Goal: Task Accomplishment & Management: Manage account settings

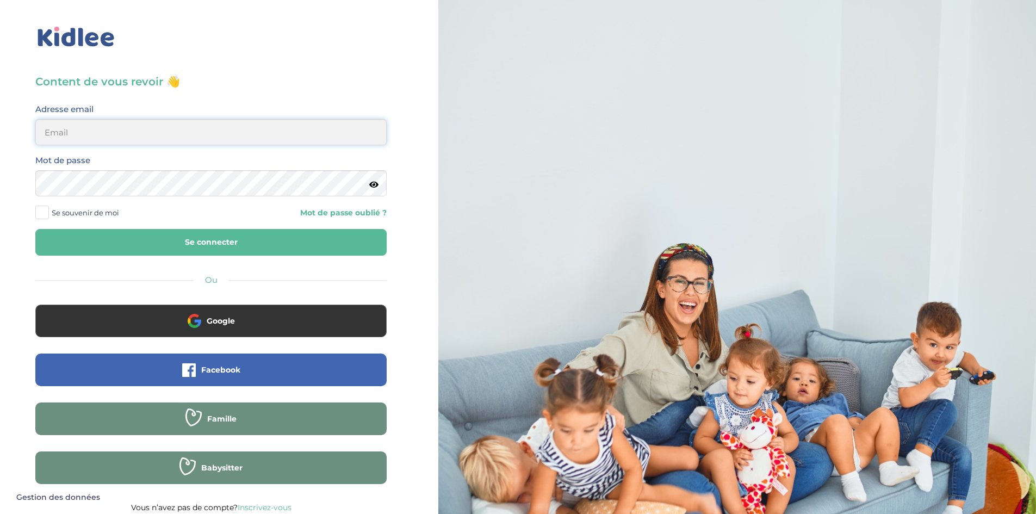
type input "linda75001paris@outlook.fr"
click at [117, 238] on button "Se connecter" at bounding box center [210, 242] width 351 height 27
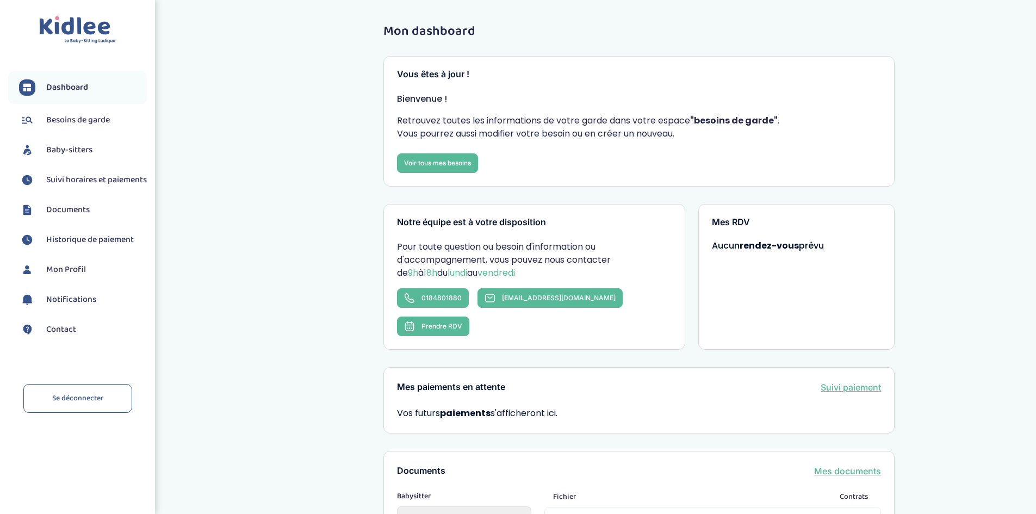
click at [73, 147] on span "Baby-sitters" at bounding box center [69, 150] width 46 height 13
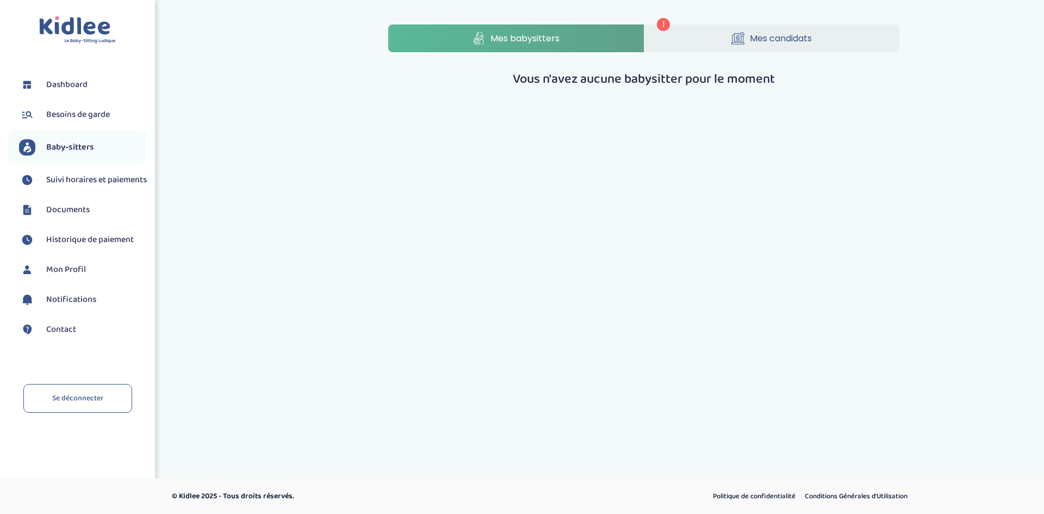
click at [751, 27] on link "Mes candidats" at bounding box center [772, 38] width 256 height 28
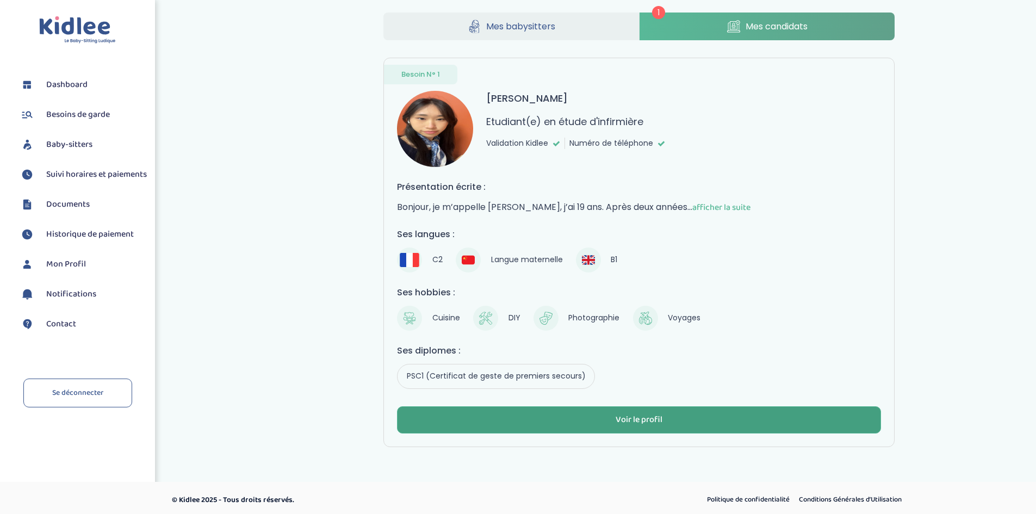
scroll to position [16, 0]
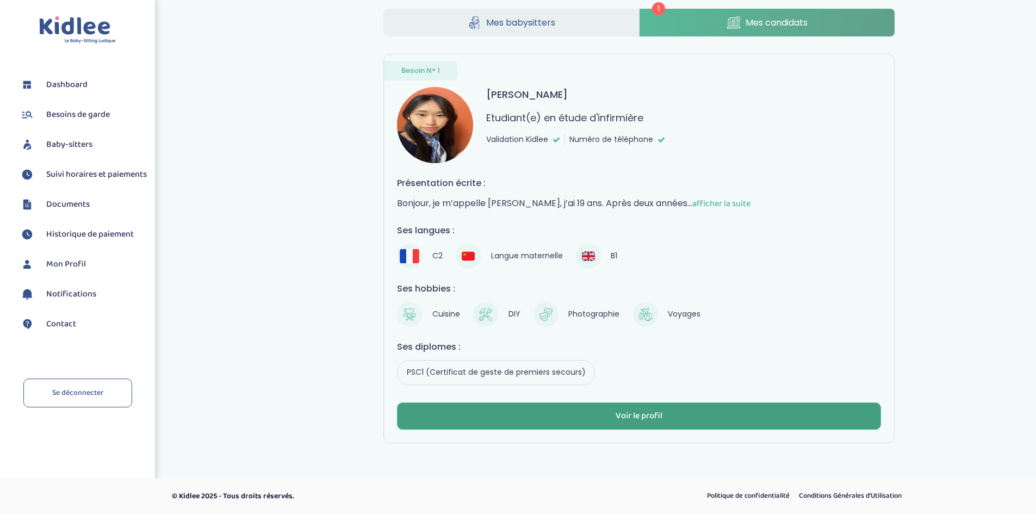
click at [604, 414] on button "Voir le profil" at bounding box center [639, 415] width 484 height 27
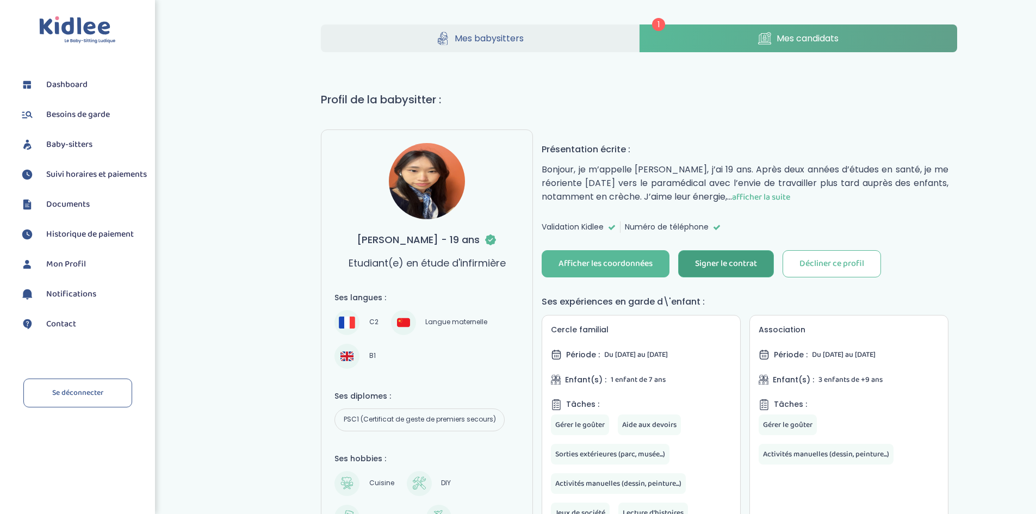
click at [720, 265] on div "Signer le contrat" at bounding box center [726, 264] width 62 height 13
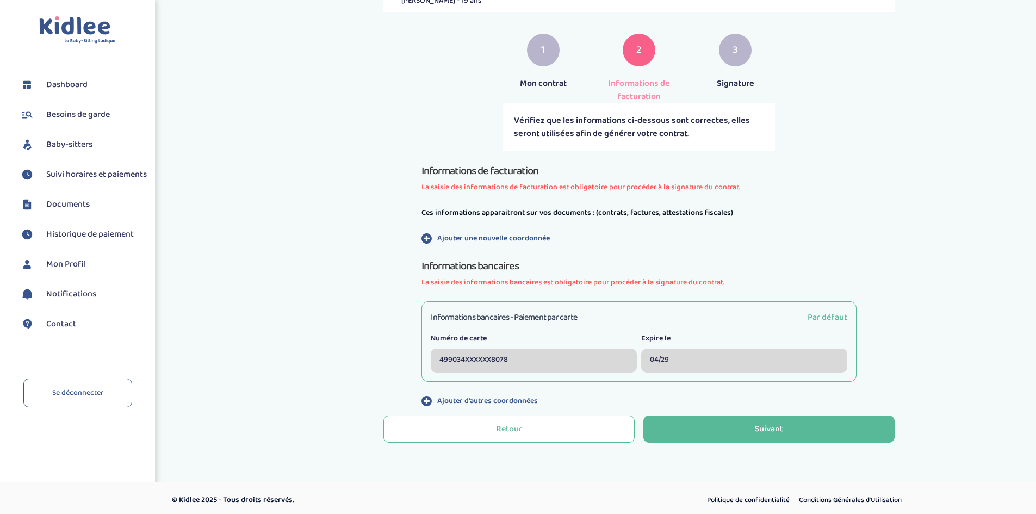
scroll to position [178, 0]
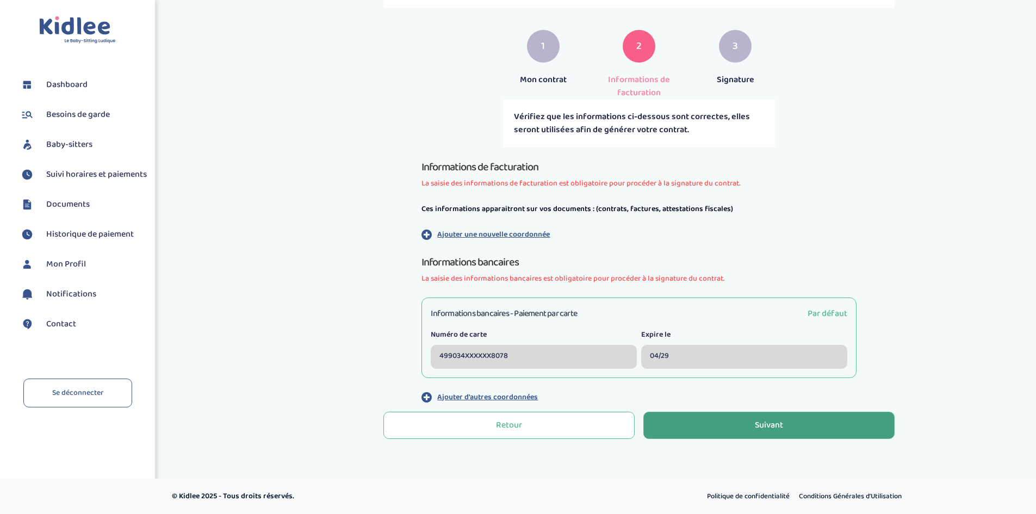
click at [728, 430] on button "Suivant" at bounding box center [768, 425] width 251 height 27
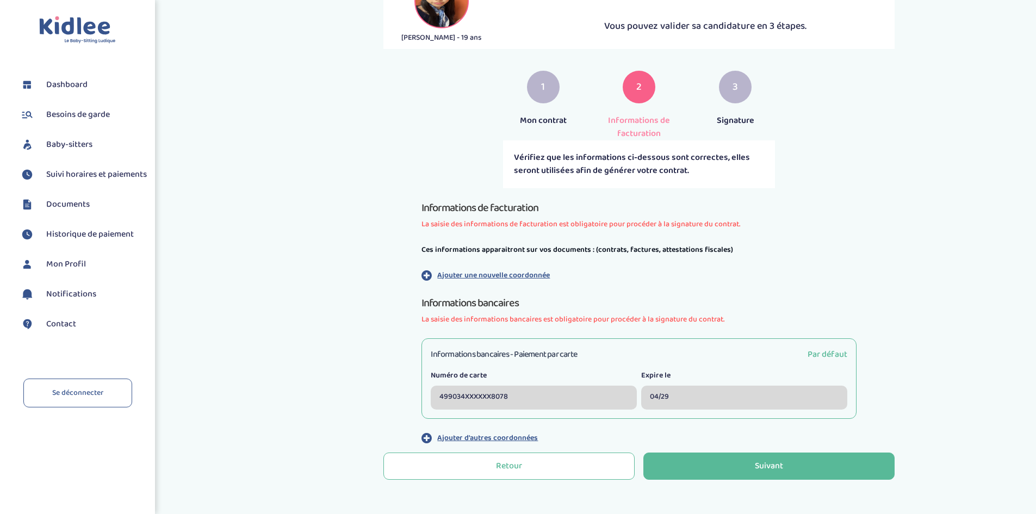
scroll to position [163, 0]
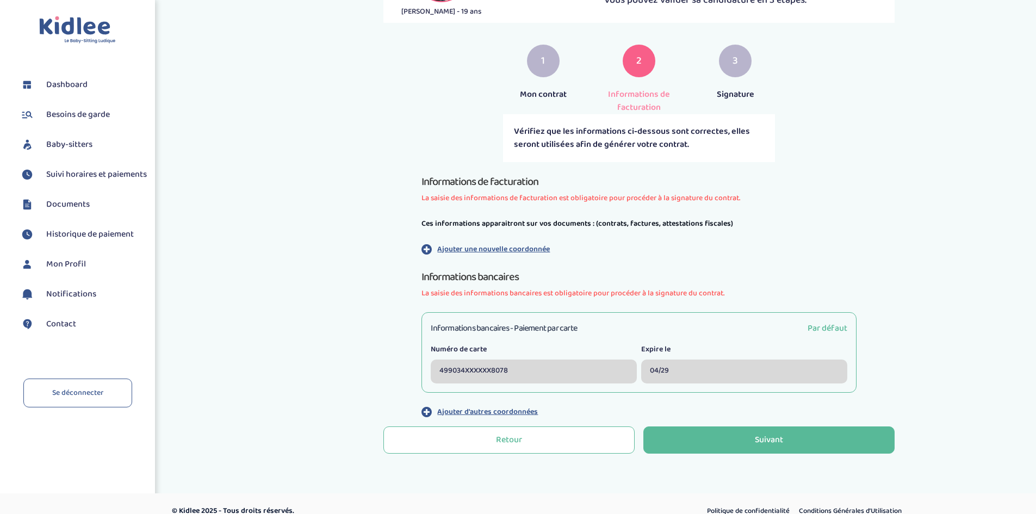
click at [483, 250] on p "Ajouter une nouvelle coordonnée" at bounding box center [493, 249] width 113 height 11
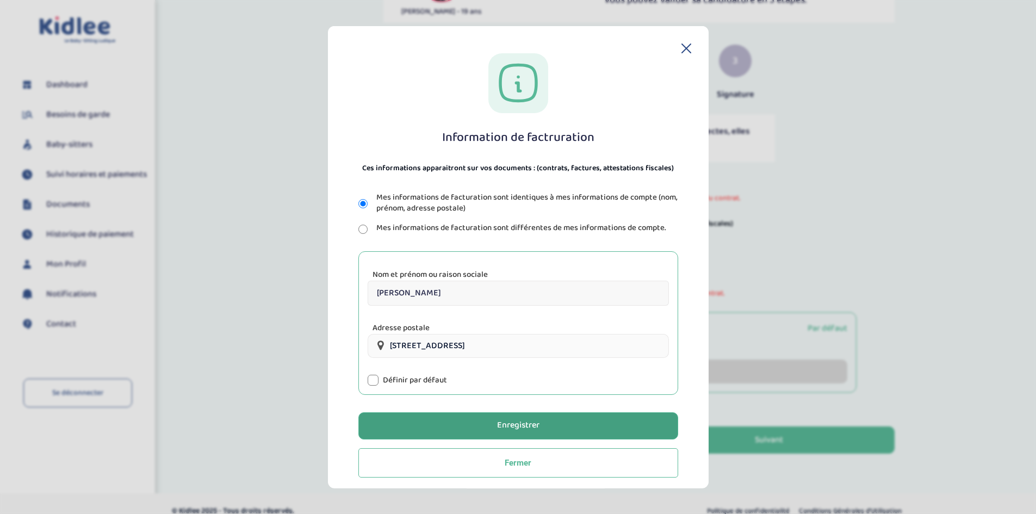
click at [509, 432] on div "Enregistrer" at bounding box center [518, 425] width 42 height 13
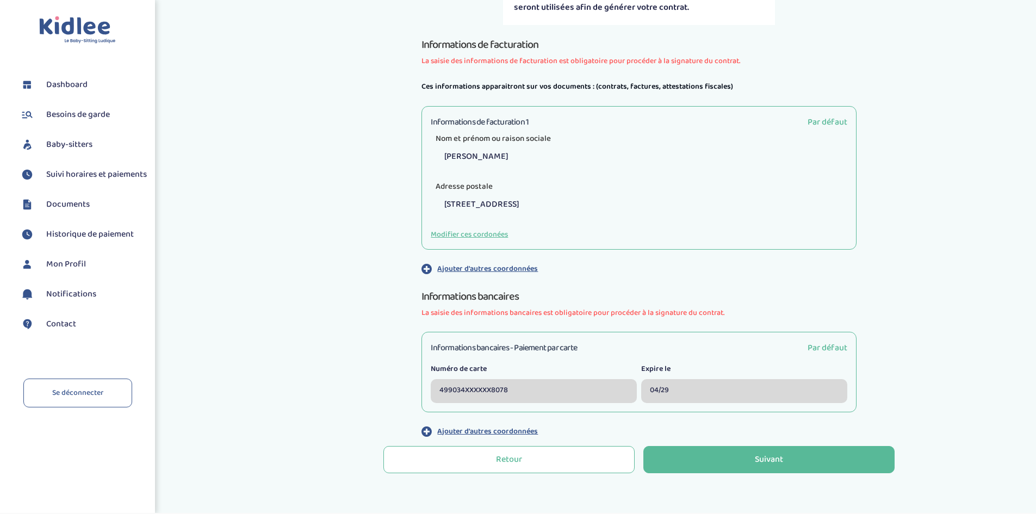
scroll to position [326, 0]
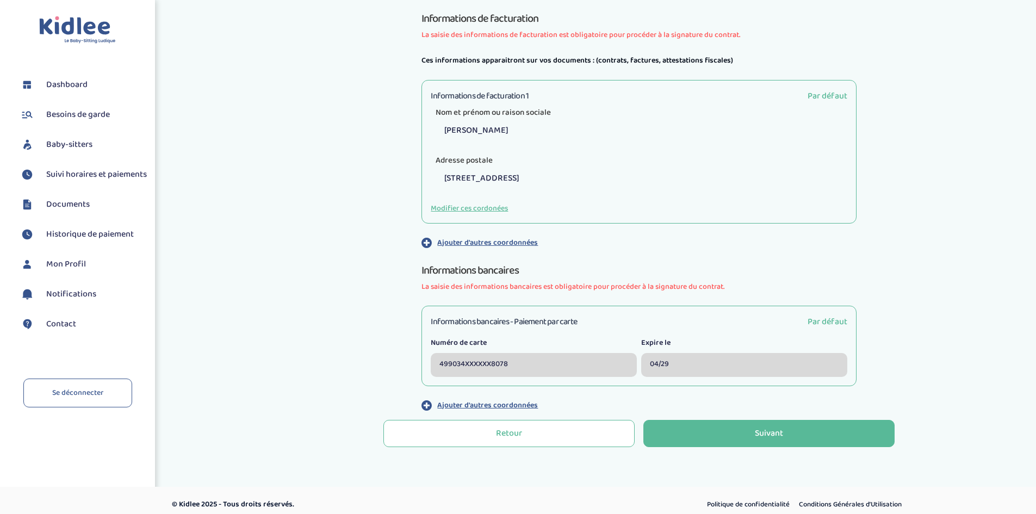
click at [508, 285] on span "La saisie des informations bancaires est obligatoire pour procéder à la signatu…" at bounding box center [638, 286] width 435 height 11
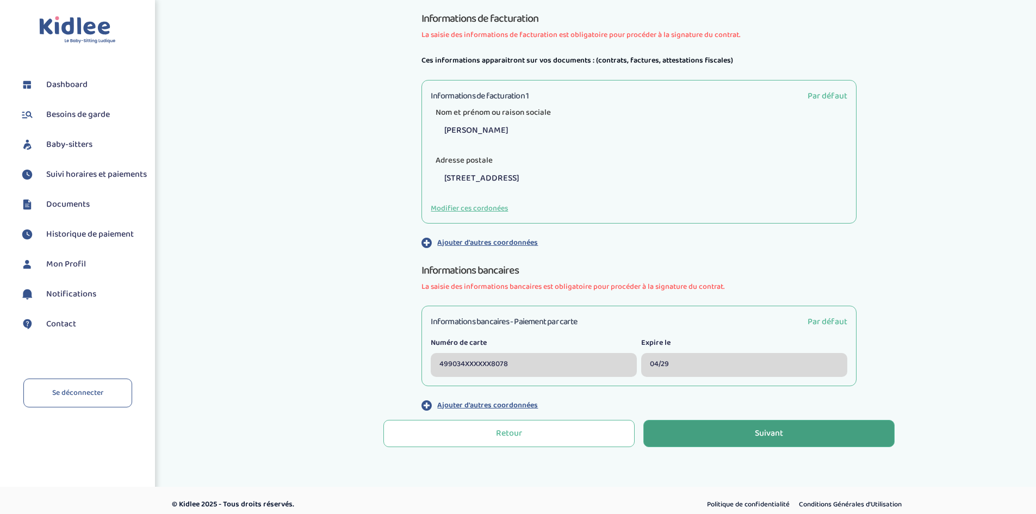
click at [701, 440] on button "Suivant" at bounding box center [768, 433] width 251 height 27
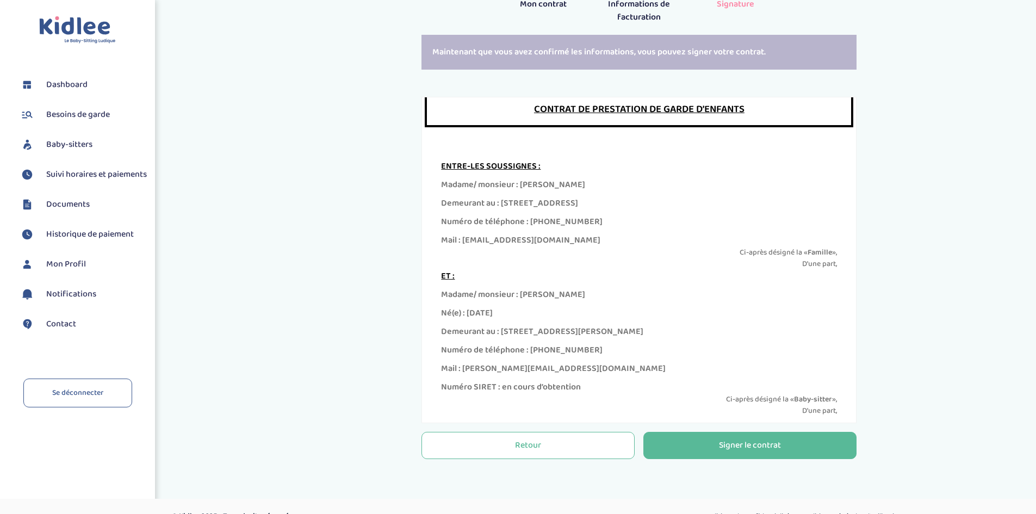
scroll to position [54, 0]
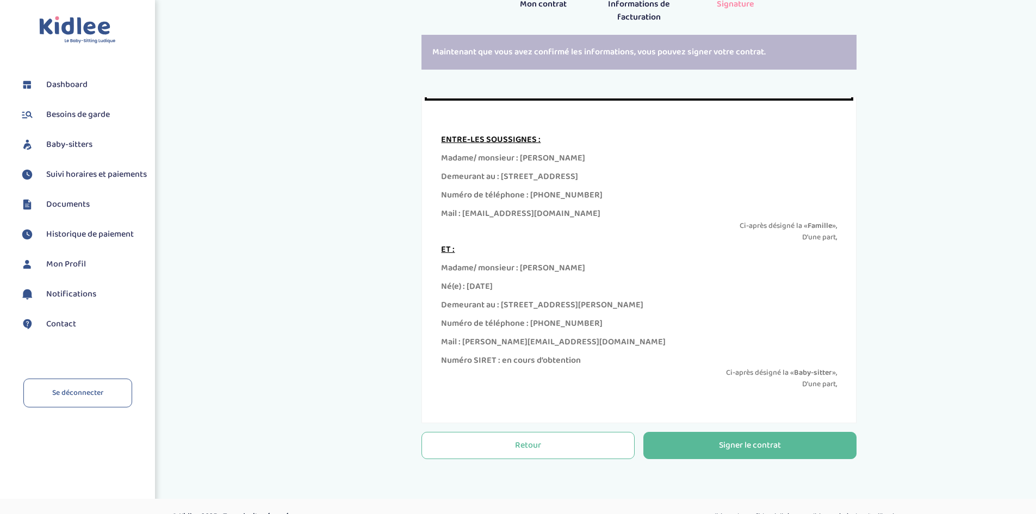
click at [741, 449] on div "Signer le contrat" at bounding box center [750, 445] width 62 height 13
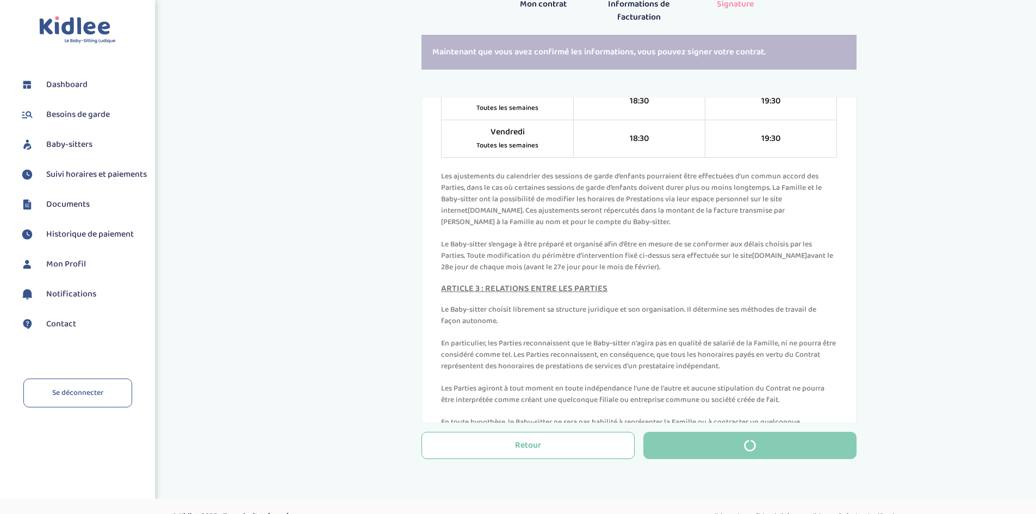
scroll to position [924, 0]
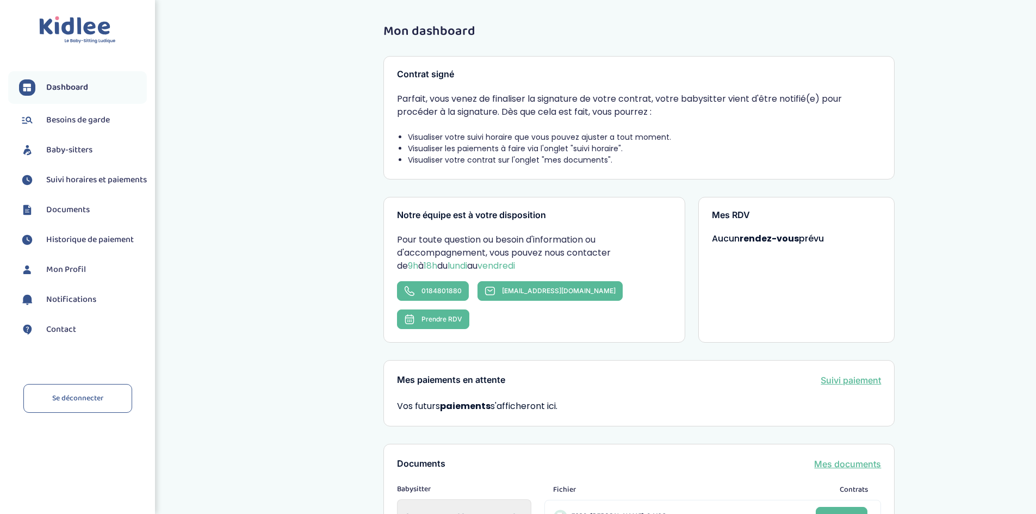
click at [70, 186] on span "Suivi horaires et paiements" at bounding box center [96, 179] width 101 height 13
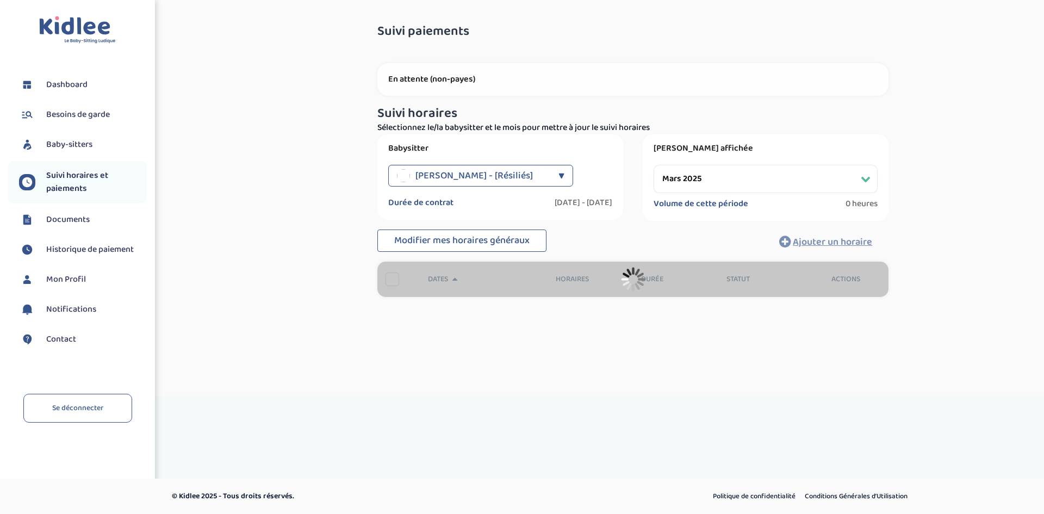
select select "mars 2025"
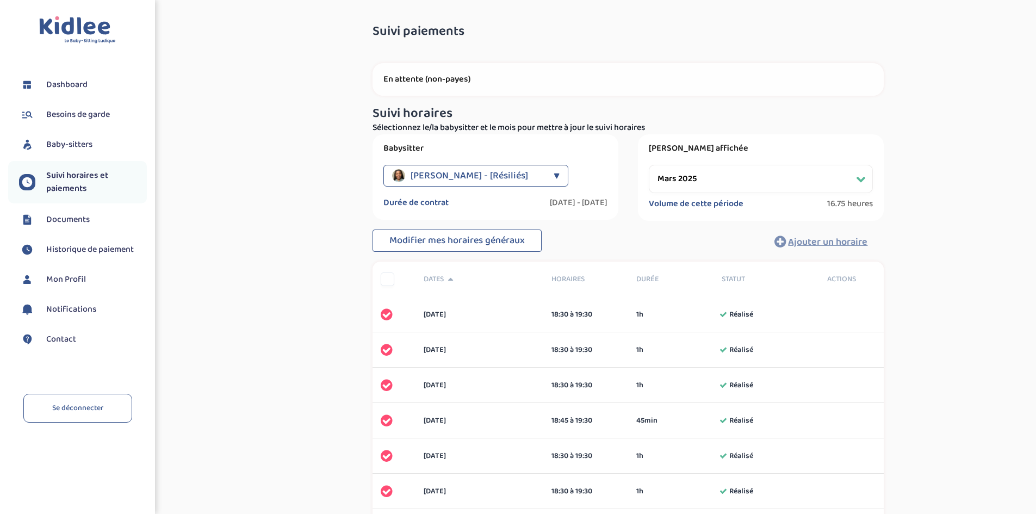
click at [557, 172] on div "▼" at bounding box center [557, 176] width 6 height 22
click at [637, 180] on div "Babysitter NTUMBA mukuna Lajoie - [Résiliés] ▼ NTUMBA mukuna Lajoie - [Résiliés…" at bounding box center [627, 177] width 527 height 86
click at [513, 182] on span "NTUMBA mukuna Lajoie - [Résiliés]" at bounding box center [469, 176] width 117 height 22
click at [600, 150] on label "Babysitter" at bounding box center [495, 148] width 224 height 11
click at [720, 183] on select "Filtrer par mois mars 2025 avril 2025 mai 2025 juin 2025" at bounding box center [761, 179] width 224 height 28
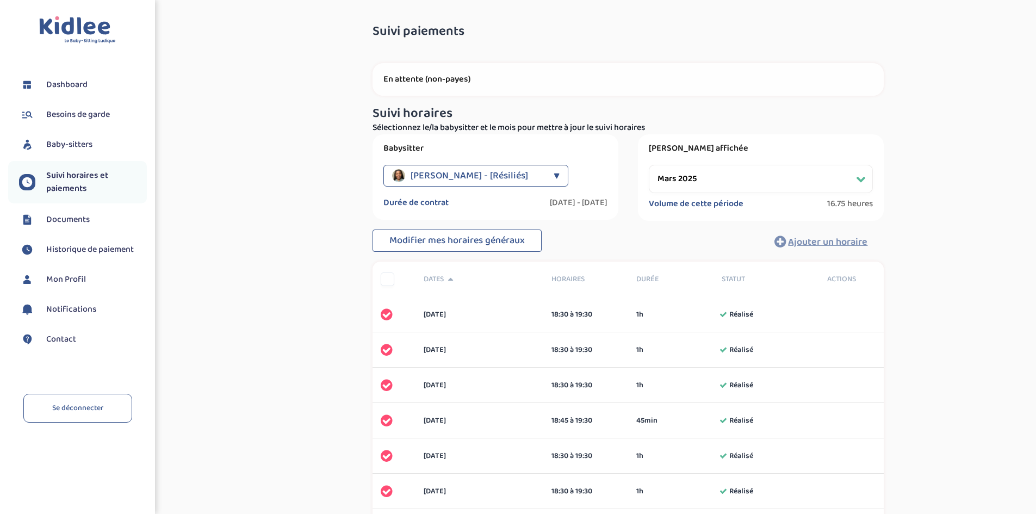
click at [315, 279] on div "Suivi paiements ZVN3t7HS7IJh29hXCZxPzU3xcb5RBZ6NXobQS8zw En attente (non-payes)…" at bounding box center [628, 510] width 799 height 988
click at [77, 253] on span "Historique de paiement" at bounding box center [90, 249] width 88 height 13
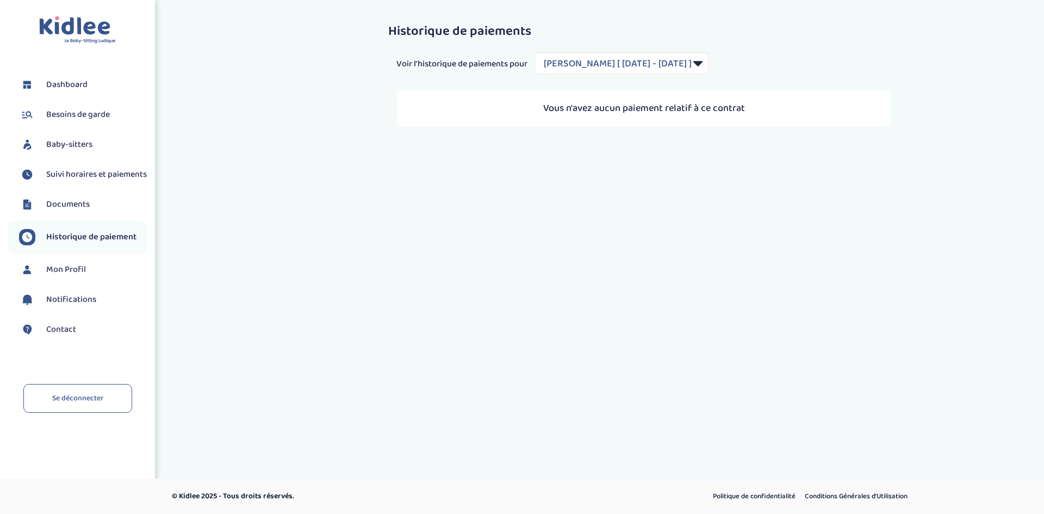
select select "1948"
click at [65, 213] on link "Documents" at bounding box center [83, 204] width 128 height 16
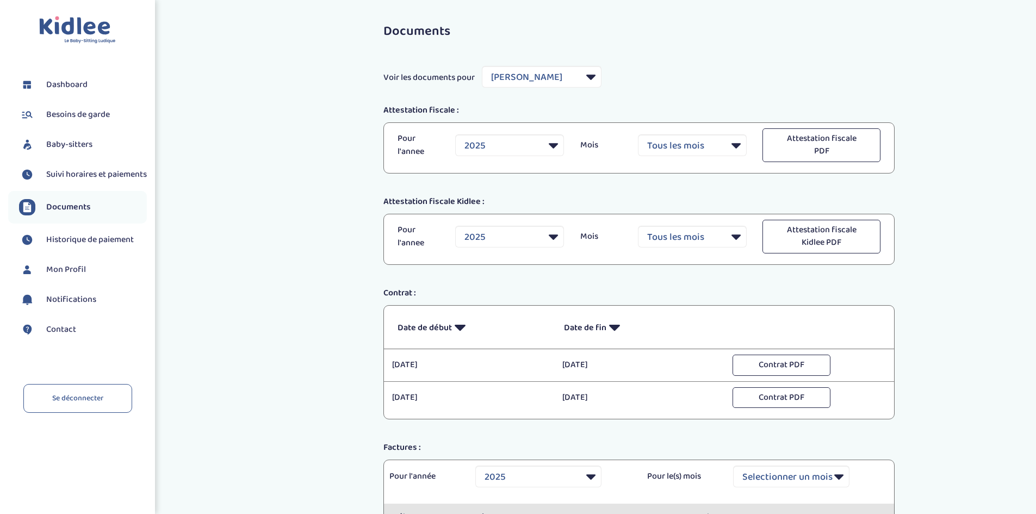
select select "22330"
select select "2025"
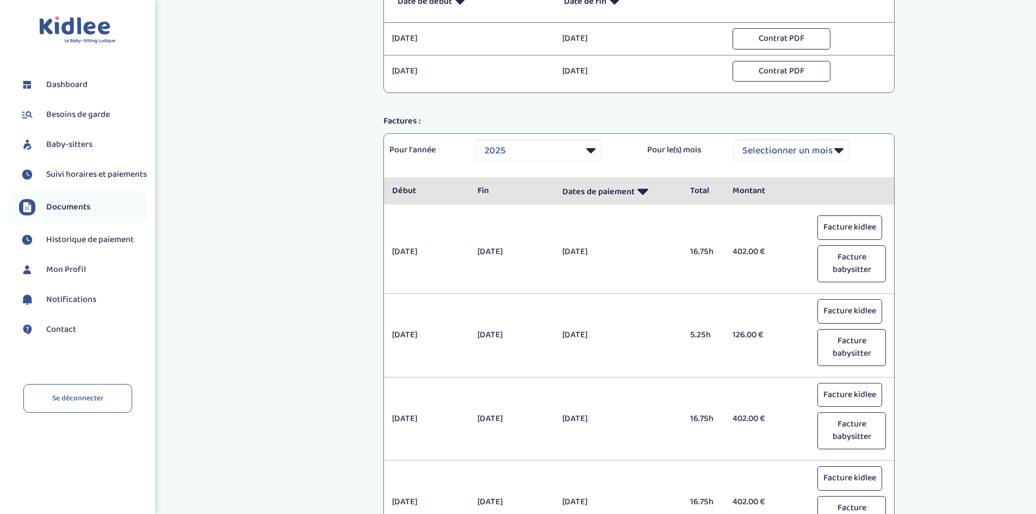
scroll to position [54, 0]
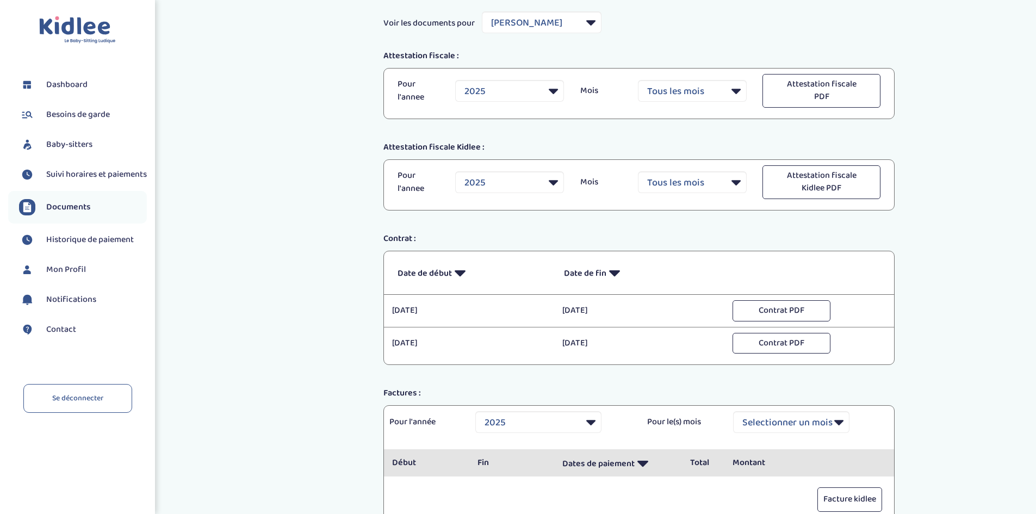
click at [84, 176] on span "Suivi horaires et paiements" at bounding box center [96, 174] width 101 height 13
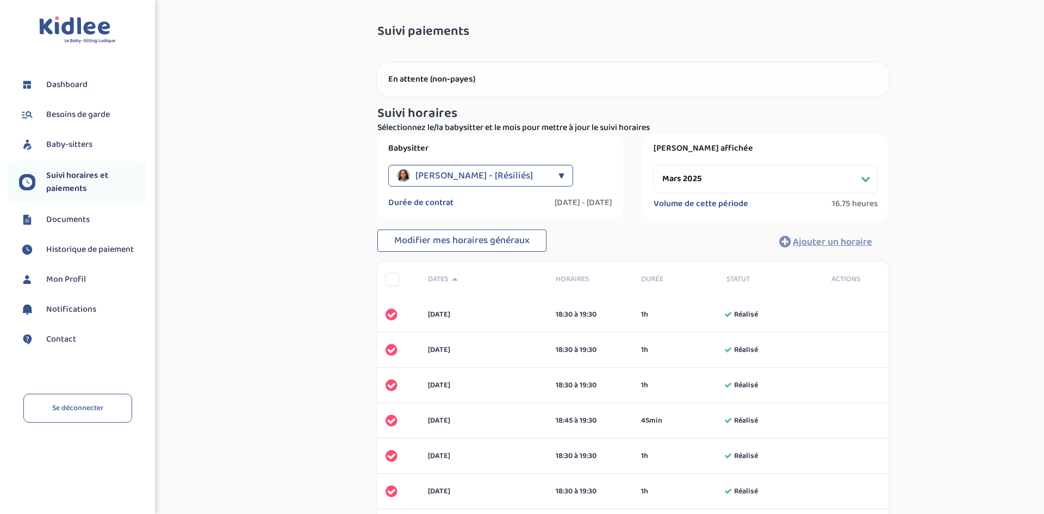
select select "mars 2025"
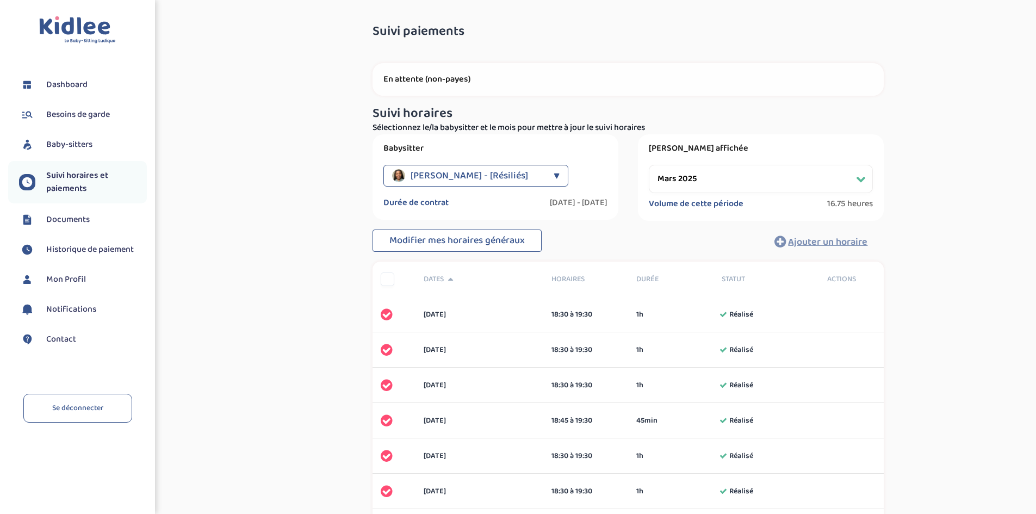
click at [65, 142] on span "Baby-sitters" at bounding box center [69, 144] width 46 height 13
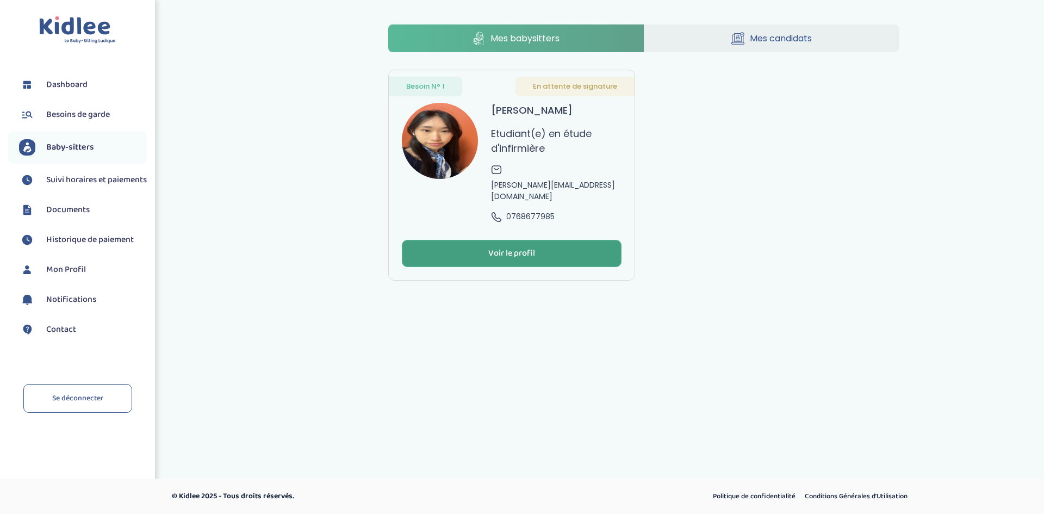
click at [548, 240] on button "Voir le profil" at bounding box center [512, 253] width 220 height 27
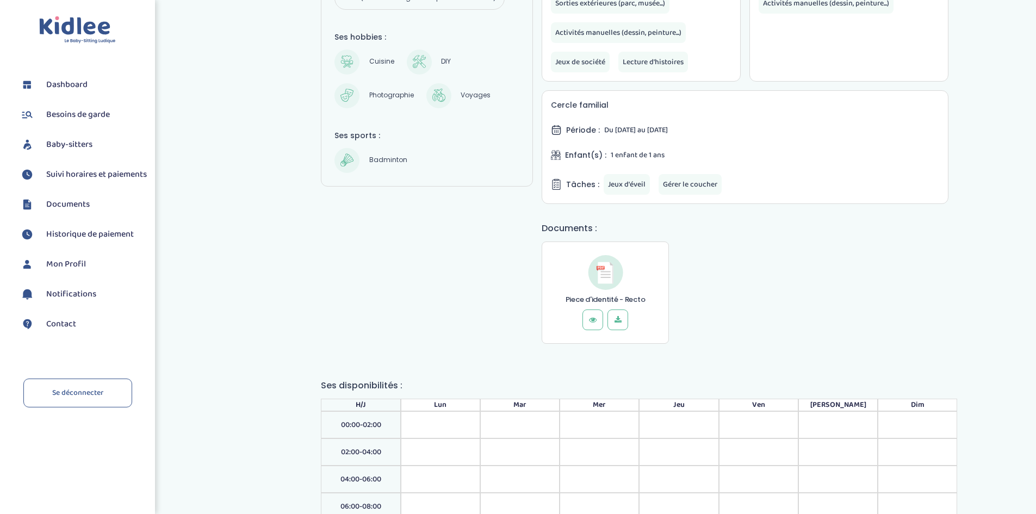
scroll to position [489, 0]
click at [595, 318] on icon at bounding box center [592, 318] width 11 height 11
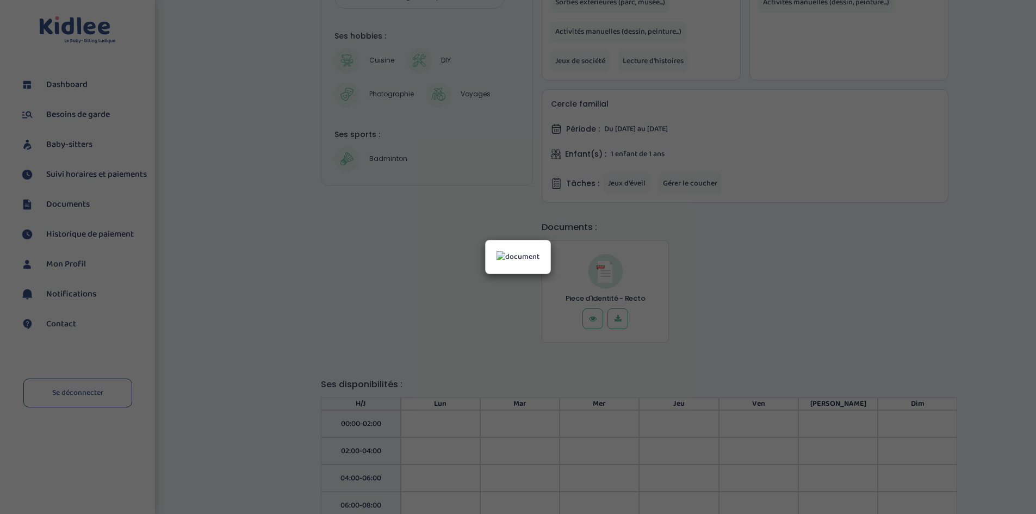
scroll to position [0, 0]
click at [539, 251] on img at bounding box center [517, 256] width 43 height 11
click at [19, 78] on div at bounding box center [518, 257] width 1036 height 514
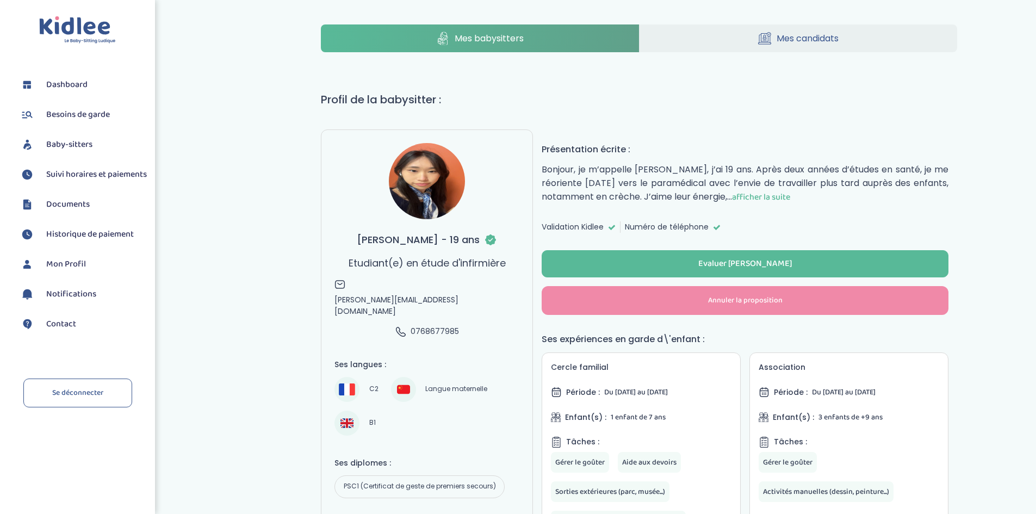
click at [61, 241] on span "Historique de paiement" at bounding box center [90, 234] width 88 height 13
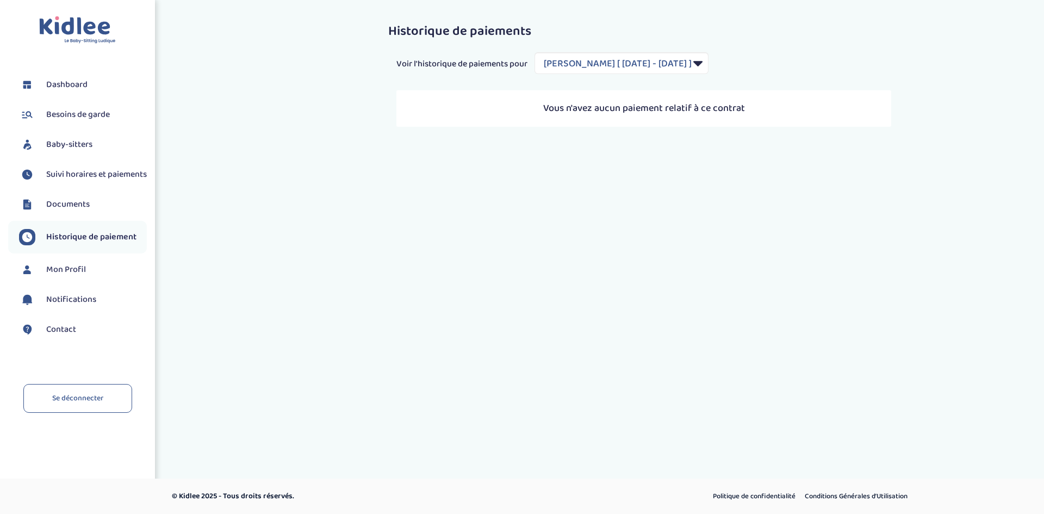
select select "1948"
click at [67, 213] on link "Documents" at bounding box center [83, 204] width 128 height 16
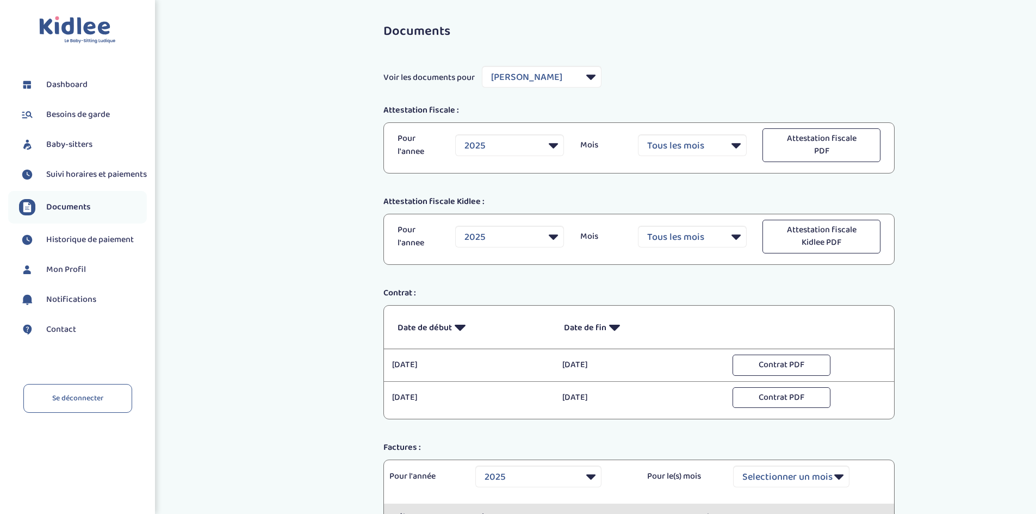
select select "22330"
select select "2025"
click at [81, 175] on span "Suivi horaires et paiements" at bounding box center [96, 174] width 101 height 13
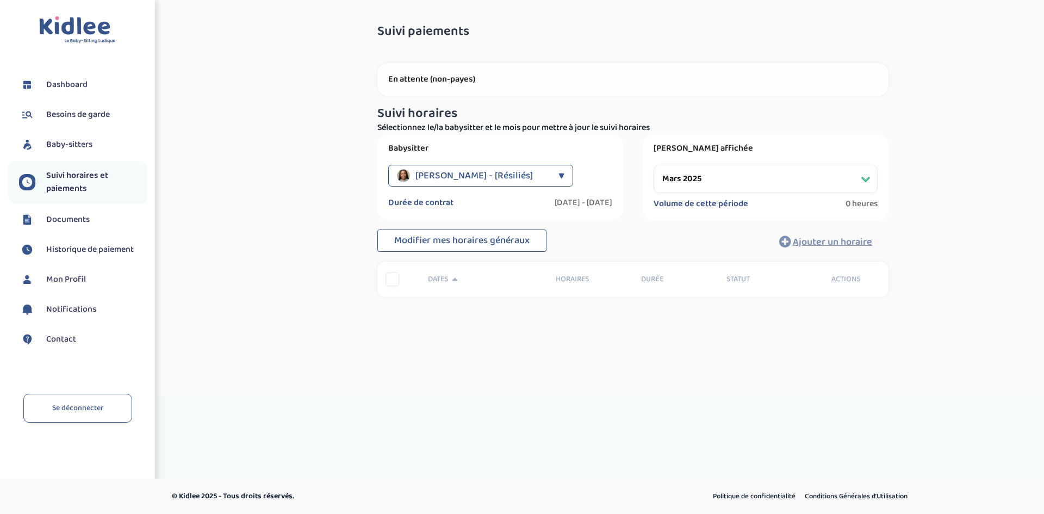
select select "mars 2025"
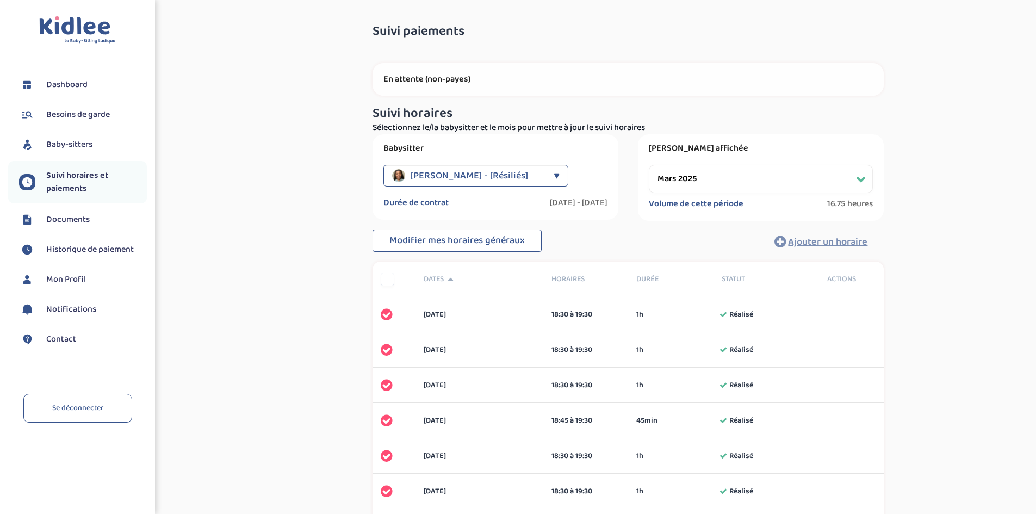
click at [559, 166] on div "▼" at bounding box center [557, 176] width 6 height 22
click at [294, 173] on div "Suivi paiements ZVN3t7HS7IJh29hXCZxPzU3xcb5RBZ6NXobQS8zw En attente (non-payes)…" at bounding box center [628, 510] width 799 height 988
click at [445, 77] on p "En attente (non-payes)" at bounding box center [627, 79] width 489 height 11
click at [716, 175] on select "Filtrer par mois mars 2025 avril 2025 mai 2025 juin 2025" at bounding box center [761, 179] width 224 height 28
click at [809, 107] on h3 "Suivi horaires" at bounding box center [627, 114] width 511 height 14
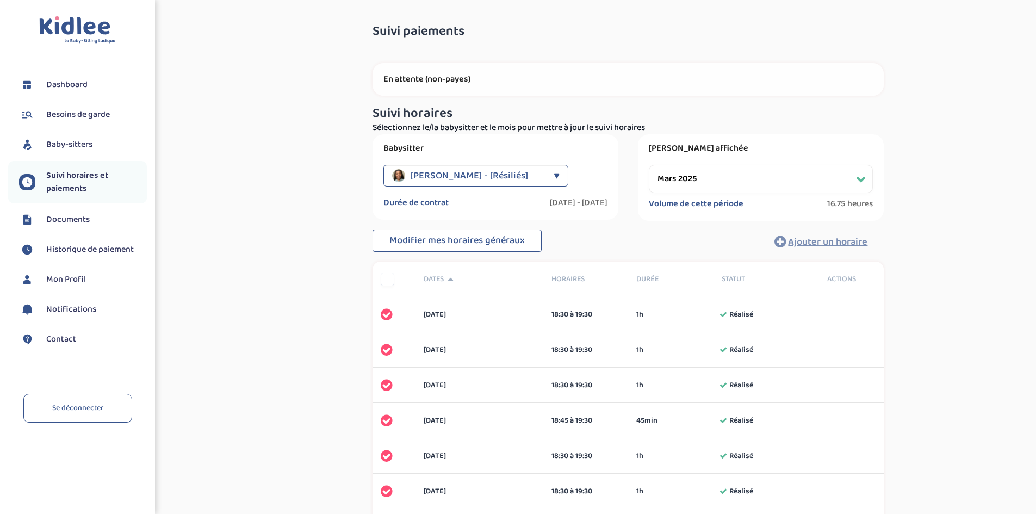
click at [49, 144] on span "Baby-sitters" at bounding box center [69, 144] width 46 height 13
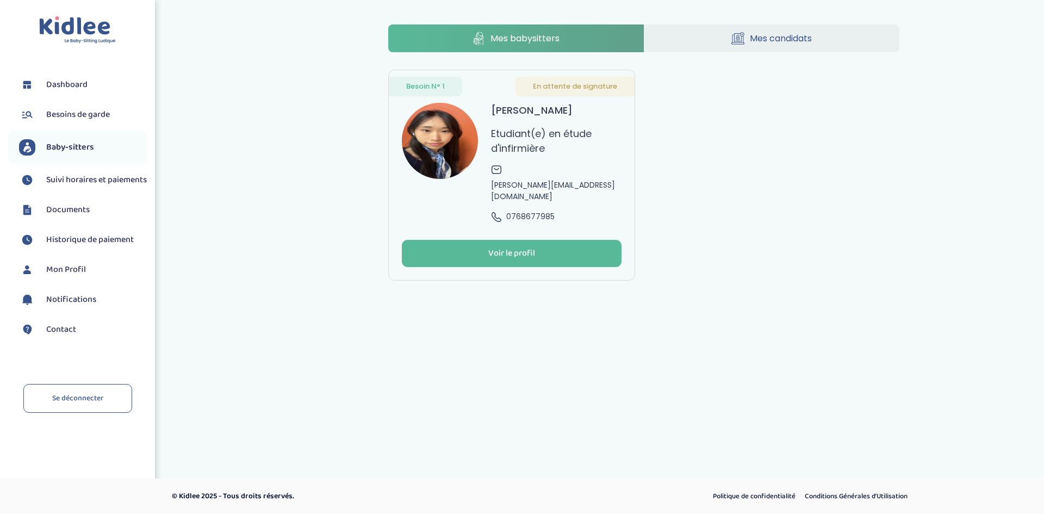
click at [98, 115] on span "Besoins de garde" at bounding box center [78, 114] width 64 height 13
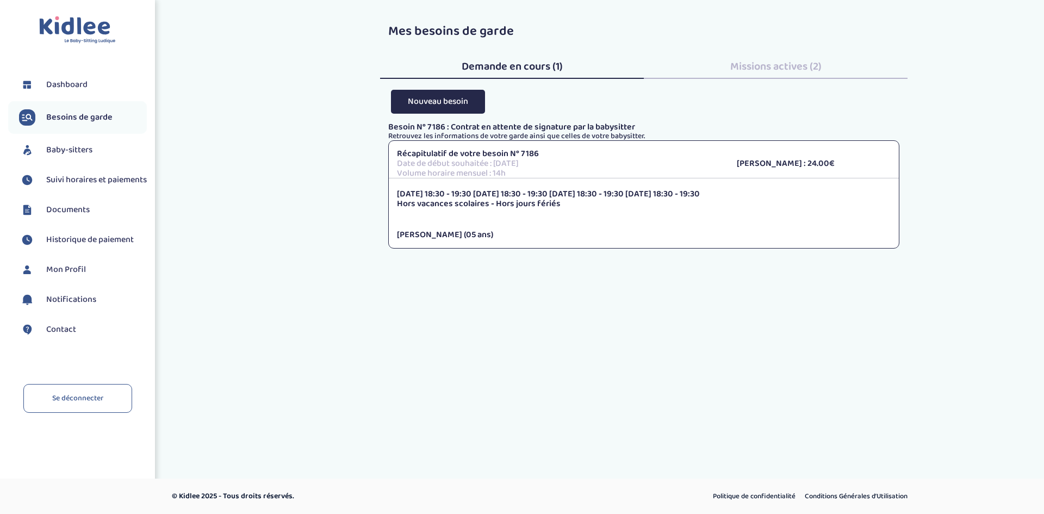
click at [83, 89] on span "Dashboard" at bounding box center [66, 84] width 41 height 13
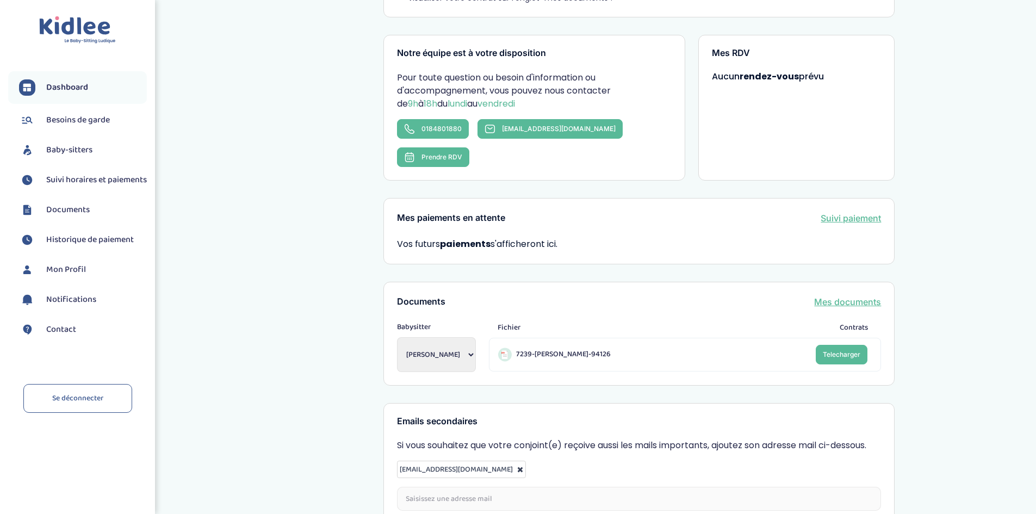
scroll to position [163, 0]
click at [476, 336] on select "NTUMBA mukuna Lajoie NTUMBA mukuna Lajoie" at bounding box center [436, 353] width 79 height 35
click at [308, 317] on div "Mon dashboard Contrat signé Parfait, vous venez de finaliser la signature de vo…" at bounding box center [638, 210] width 793 height 714
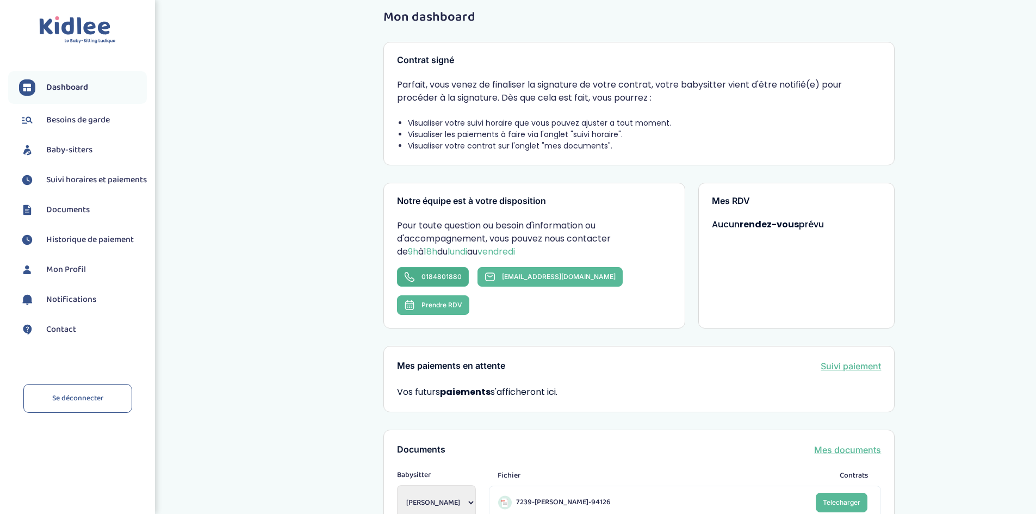
scroll to position [0, 0]
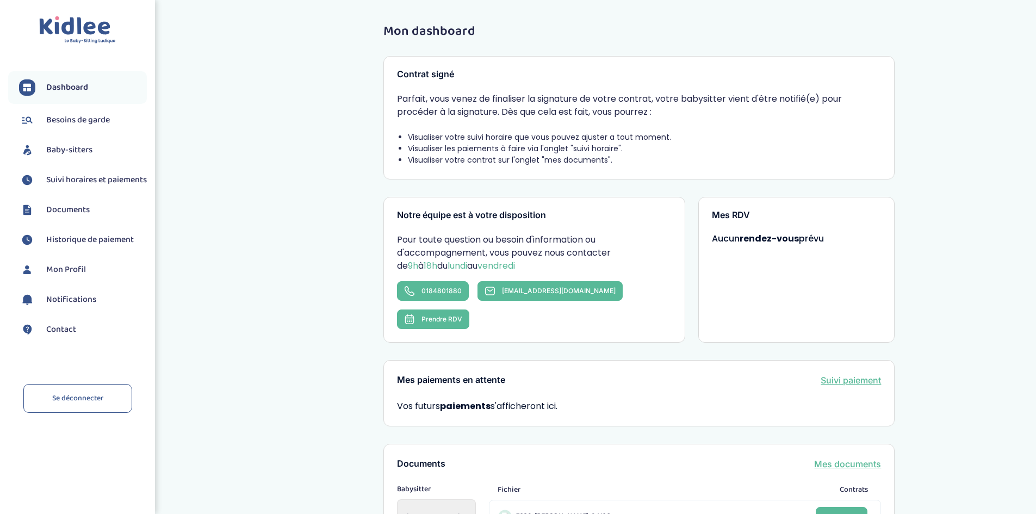
click at [91, 253] on li "Historique de paiement" at bounding box center [77, 239] width 139 height 27
click at [96, 246] on span "Historique de paiement" at bounding box center [90, 239] width 88 height 13
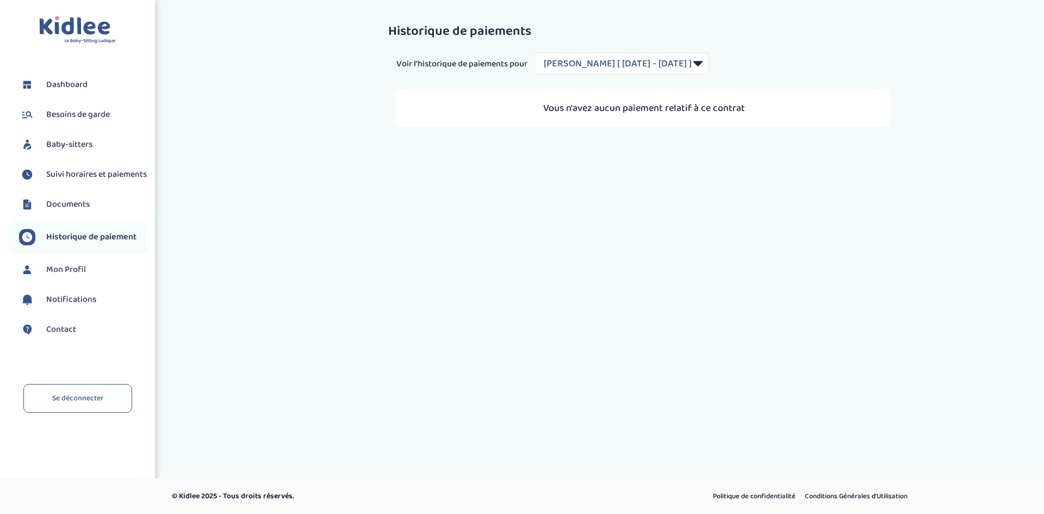
select select "1948"
click at [589, 45] on div "Historique de paiements Voir l'historique de paiements pour Filtrer par Contrat…" at bounding box center [644, 75] width 544 height 119
click at [574, 66] on select "Filtrer par Contrat [PERSON_NAME] [ [DATE] - [DATE] ] [PERSON_NAME] [ [DATE] - …" at bounding box center [621, 63] width 174 height 22
click at [401, 73] on div "Voir l'historique de paiements pour Filtrer par Contrat [PERSON_NAME] [ [DATE] …" at bounding box center [643, 63] width 511 height 22
click at [69, 110] on span "Besoins de garde" at bounding box center [78, 114] width 64 height 13
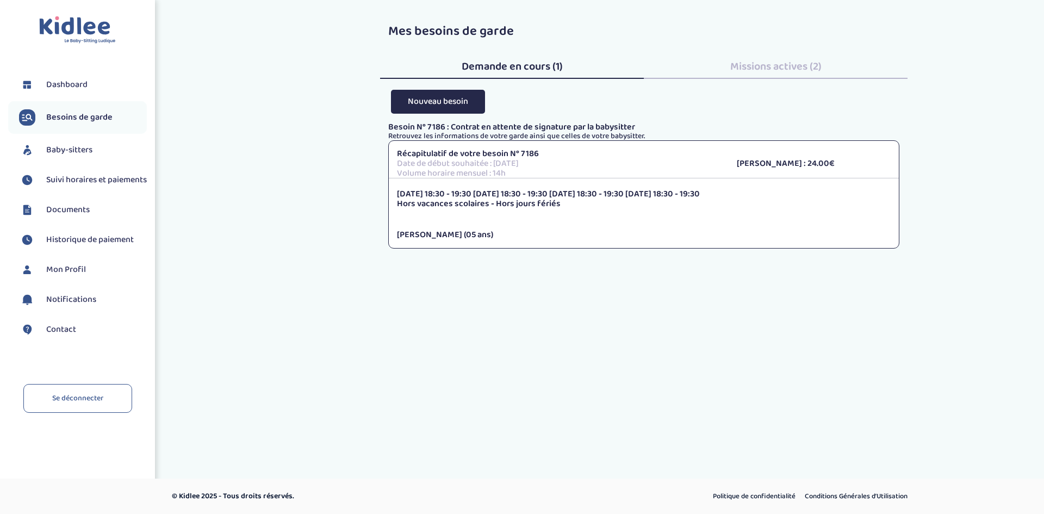
click at [58, 152] on span "Baby-sitters" at bounding box center [69, 150] width 46 height 13
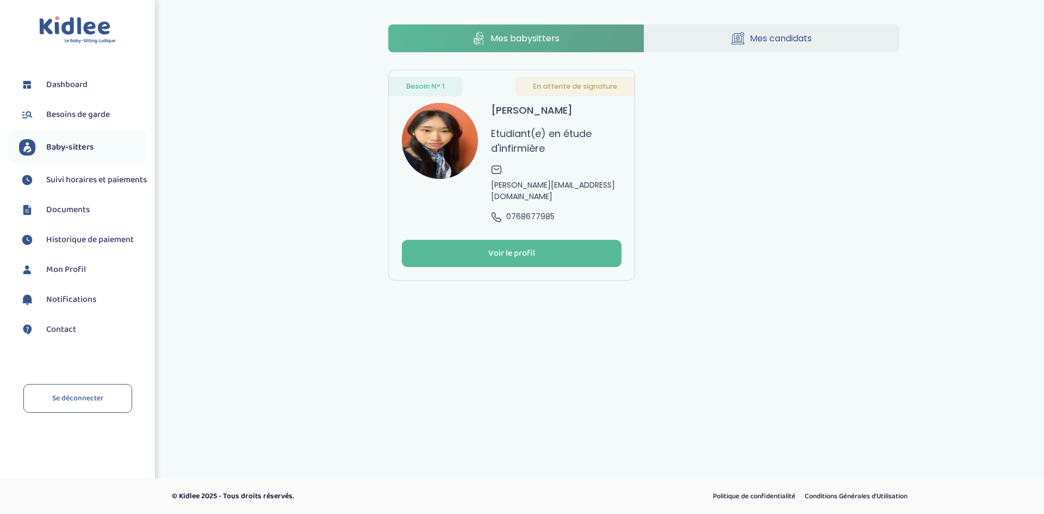
click at [58, 152] on span "Baby-sitters" at bounding box center [70, 147] width 48 height 13
click at [83, 122] on link "Besoins de garde" at bounding box center [83, 115] width 128 height 16
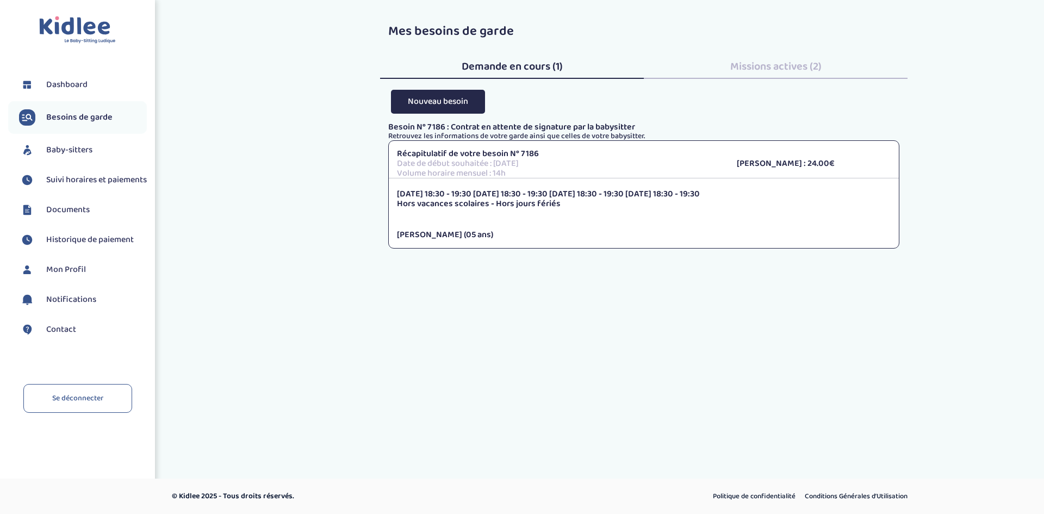
click at [70, 153] on span "Baby-sitters" at bounding box center [69, 150] width 46 height 13
